Goal: Find contact information: Find contact information

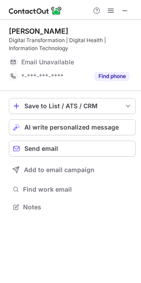
scroll to position [201, 141]
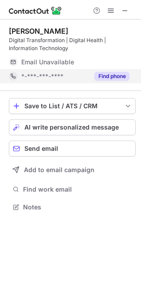
click at [114, 75] on button "Find phone" at bounding box center [111, 76] width 35 height 9
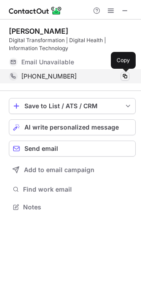
click at [125, 76] on span at bounding box center [125, 76] width 7 height 7
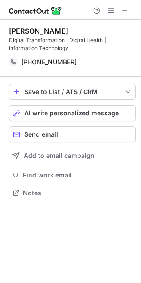
scroll to position [187, 141]
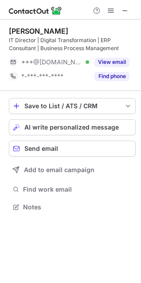
scroll to position [201, 141]
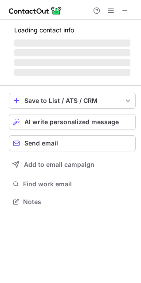
scroll to position [201, 141]
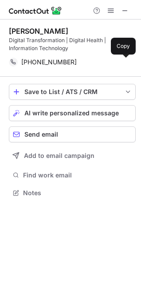
scroll to position [187, 141]
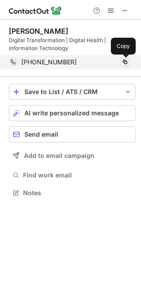
click at [124, 62] on span at bounding box center [125, 62] width 7 height 7
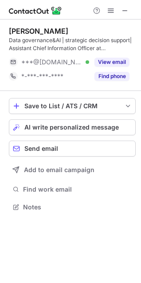
scroll to position [201, 141]
